Goal: Task Accomplishment & Management: Manage account settings

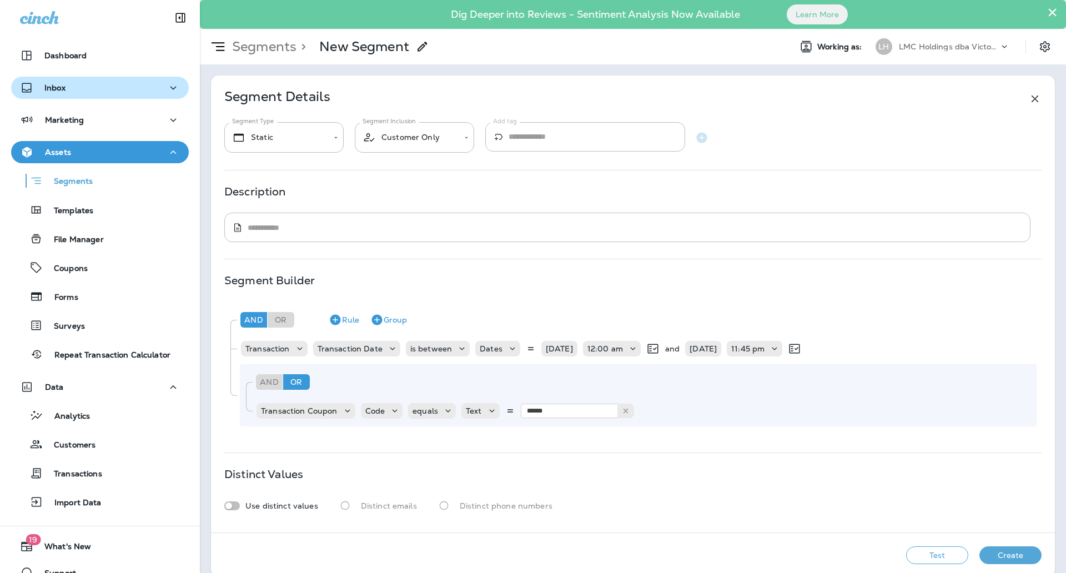
click at [145, 92] on div "Inbox" at bounding box center [100, 88] width 160 height 14
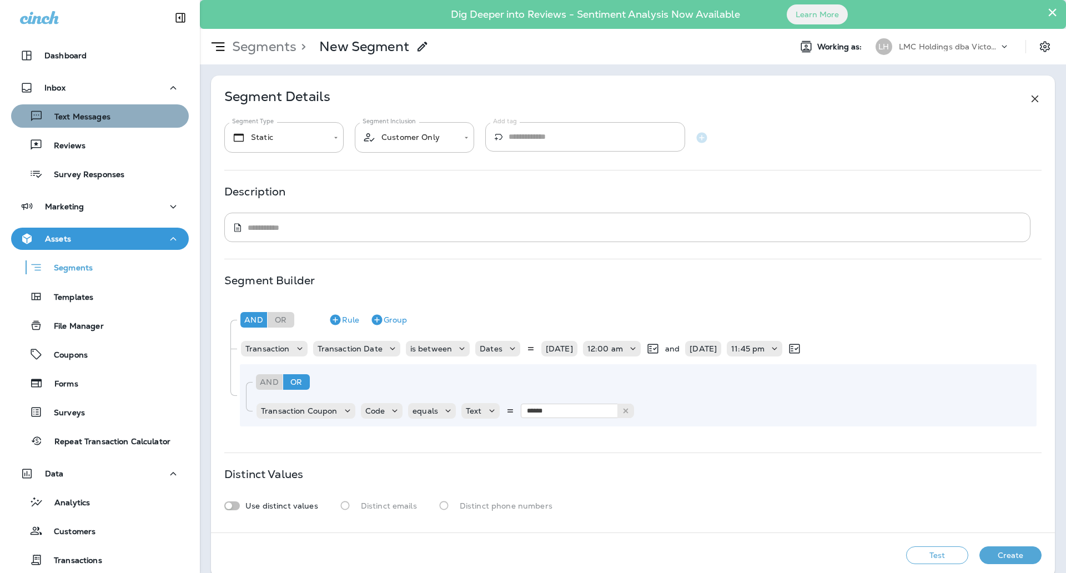
click at [125, 123] on div "Text Messages" at bounding box center [100, 116] width 169 height 17
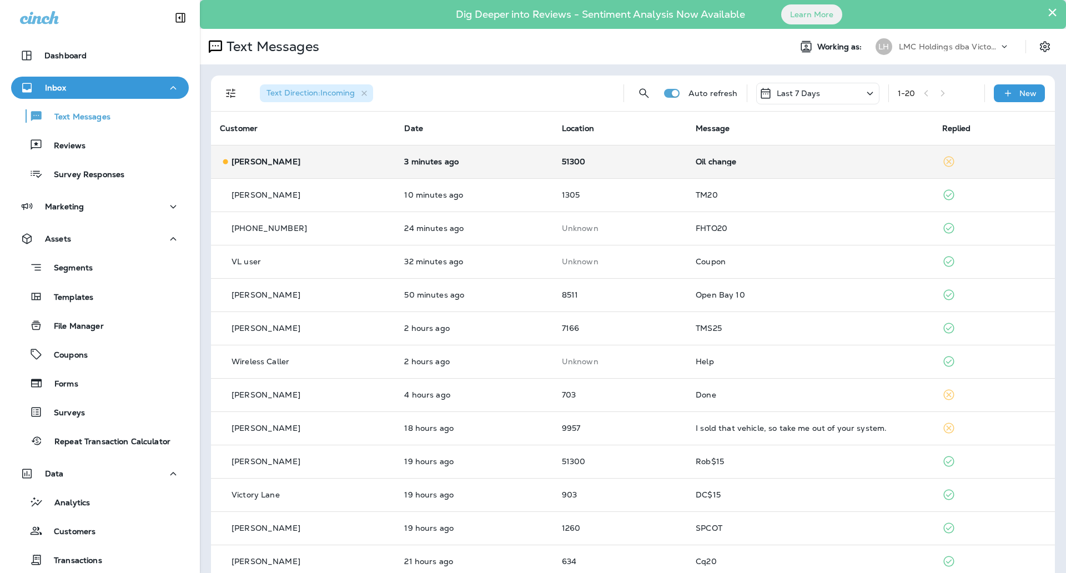
click at [790, 153] on td "Oil change" at bounding box center [810, 161] width 246 height 33
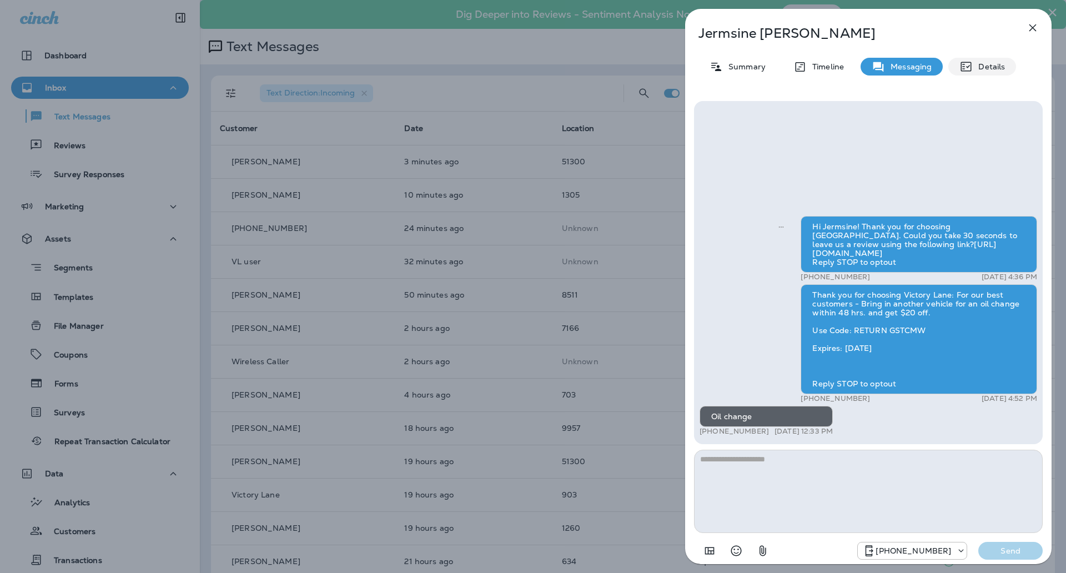
click at [979, 66] on p "Details" at bounding box center [989, 66] width 32 height 9
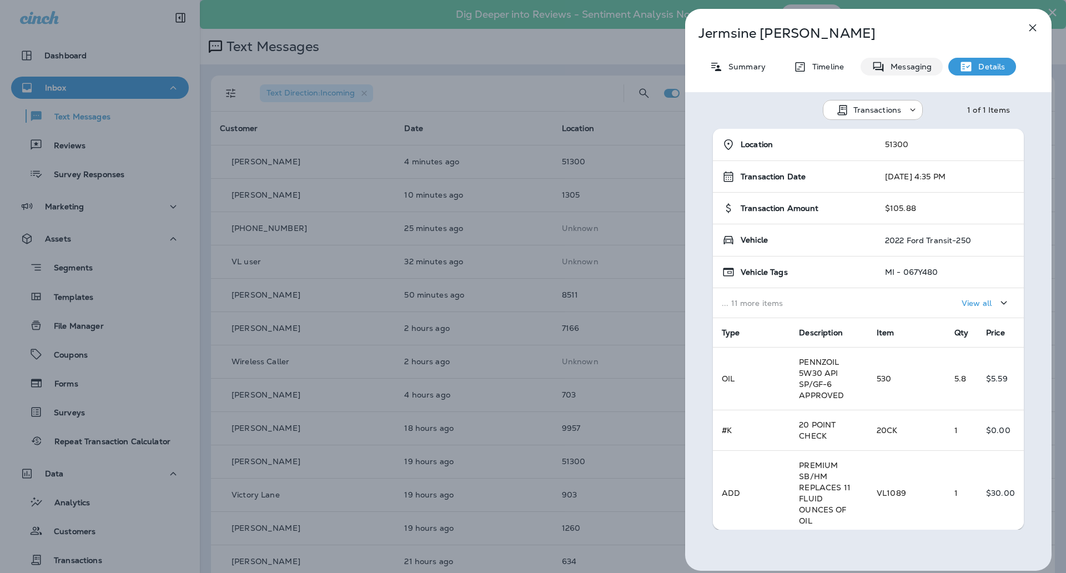
click at [928, 67] on p "Messaging" at bounding box center [908, 66] width 47 height 9
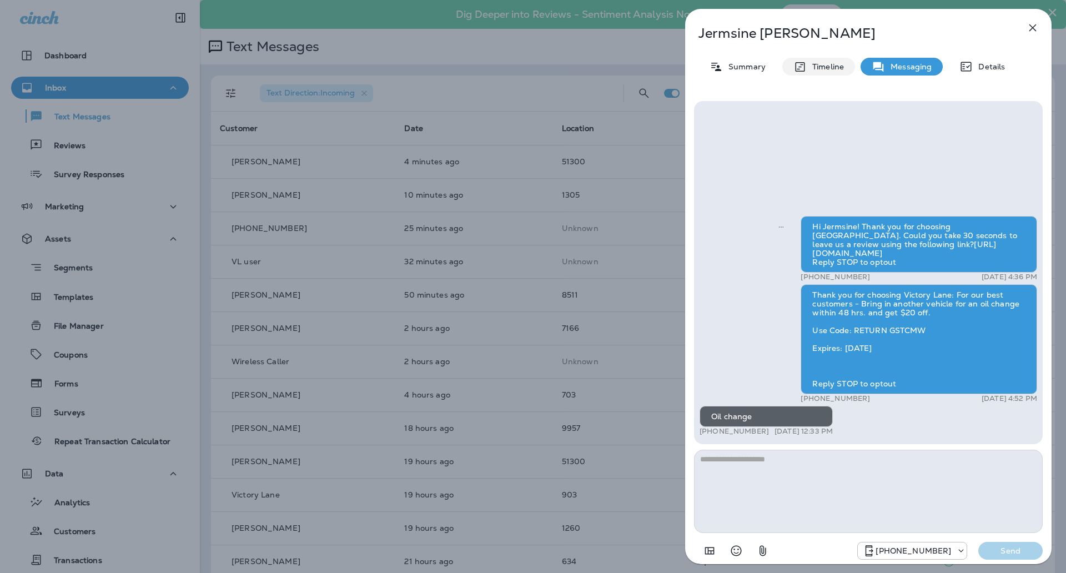
click at [845, 71] on div "Timeline" at bounding box center [818, 67] width 73 height 18
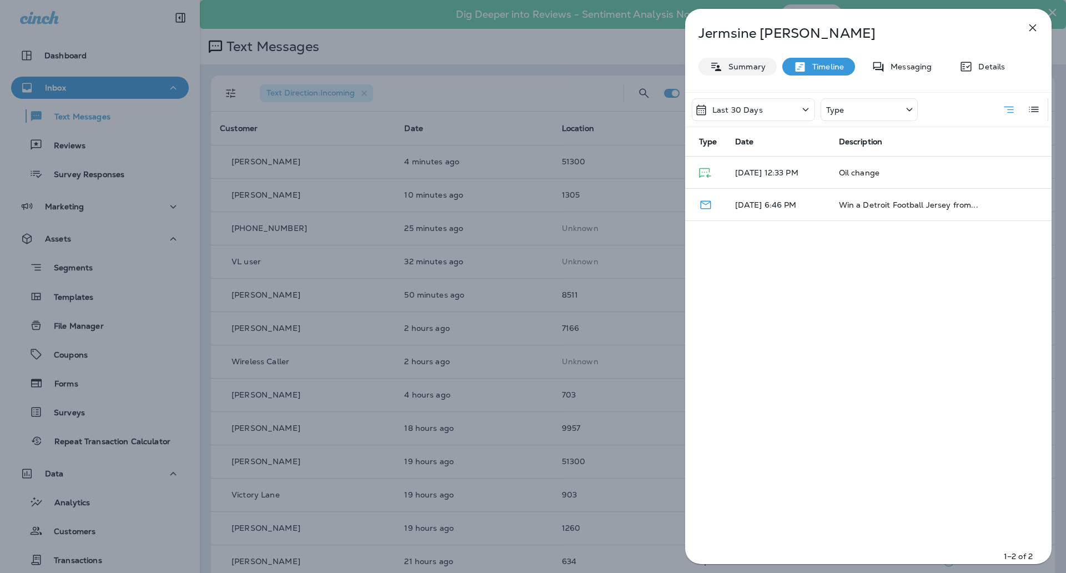
click at [758, 69] on p "Summary" at bounding box center [744, 66] width 43 height 9
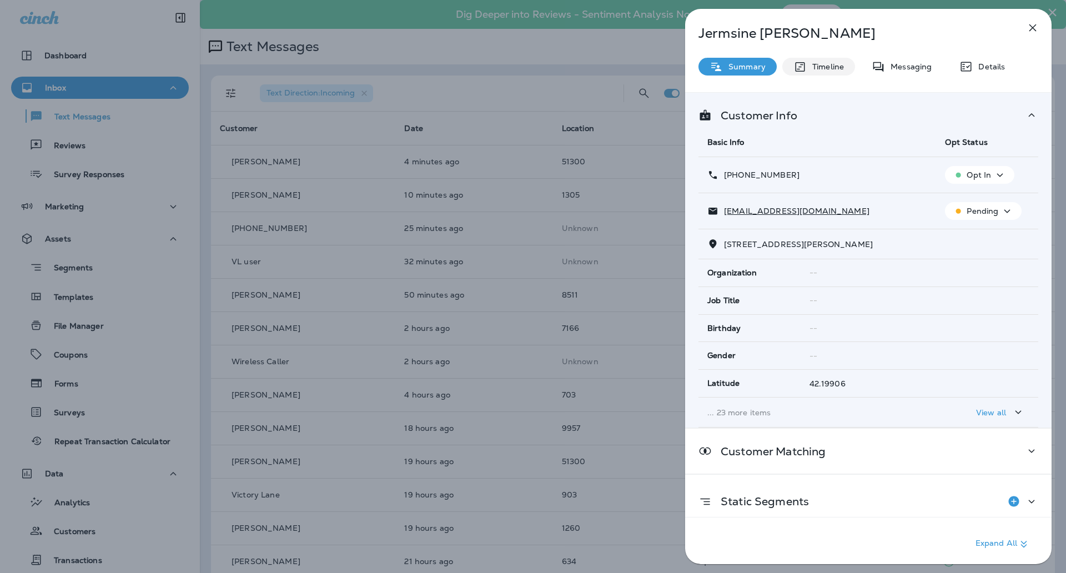
click at [808, 68] on p "Timeline" at bounding box center [825, 66] width 37 height 9
